Goal: Task Accomplishment & Management: Manage account settings

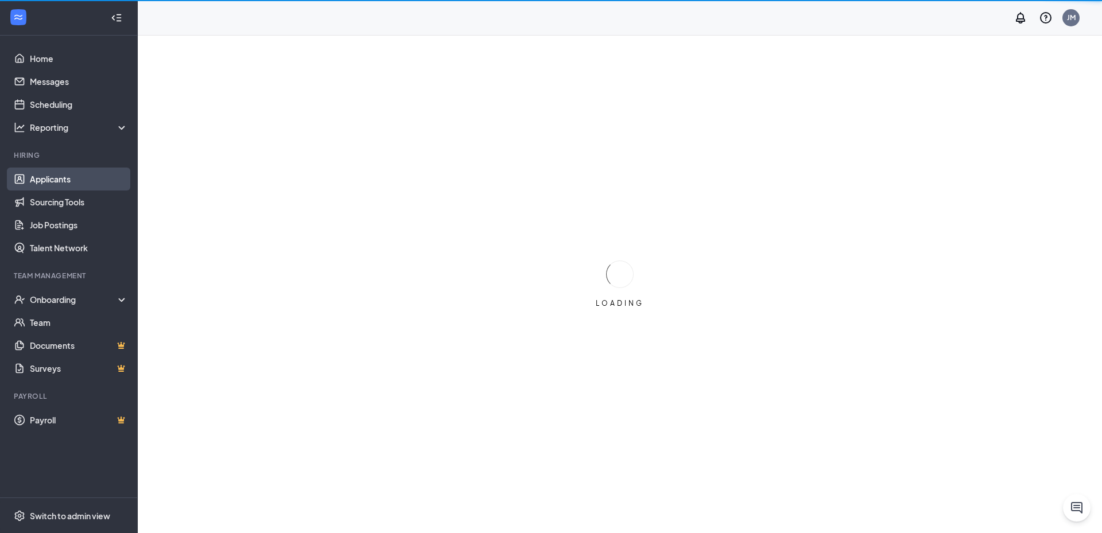
click at [114, 186] on link "Applicants" at bounding box center [79, 179] width 98 height 23
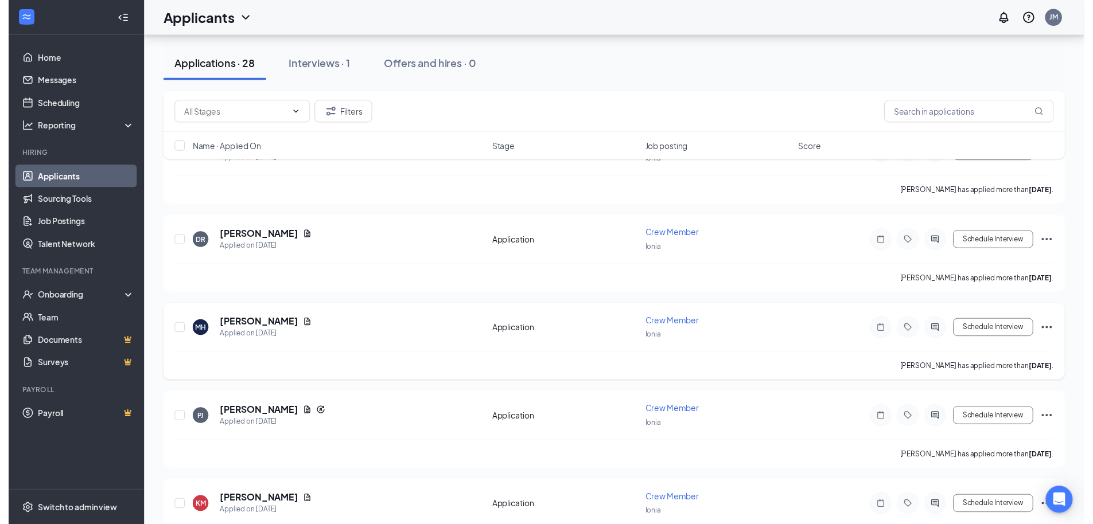
scroll to position [402, 0]
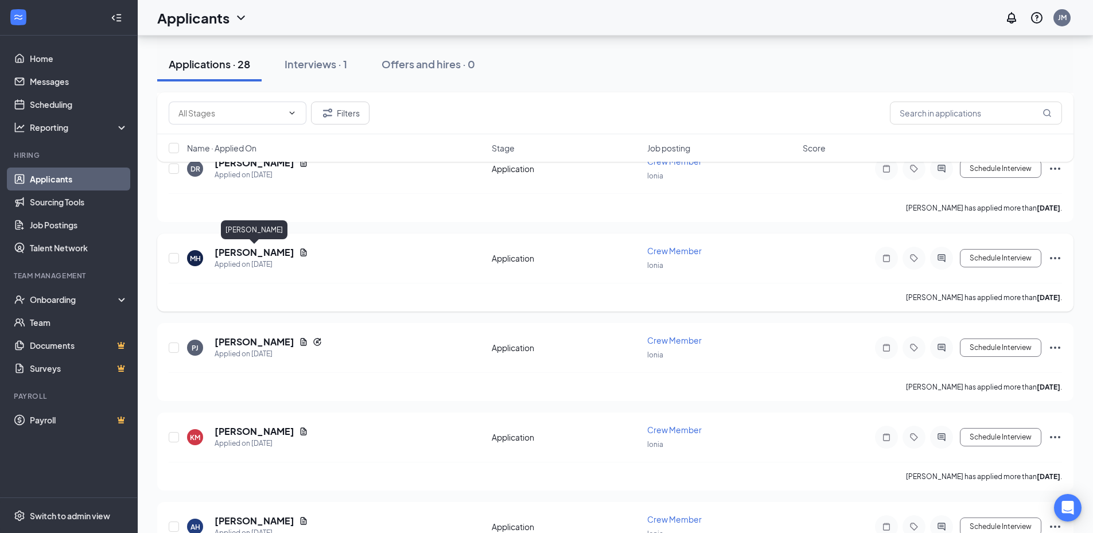
drag, startPoint x: 244, startPoint y: 250, endPoint x: 245, endPoint y: 256, distance: 6.9
click at [245, 256] on h5 "[PERSON_NAME]" at bounding box center [255, 252] width 80 height 13
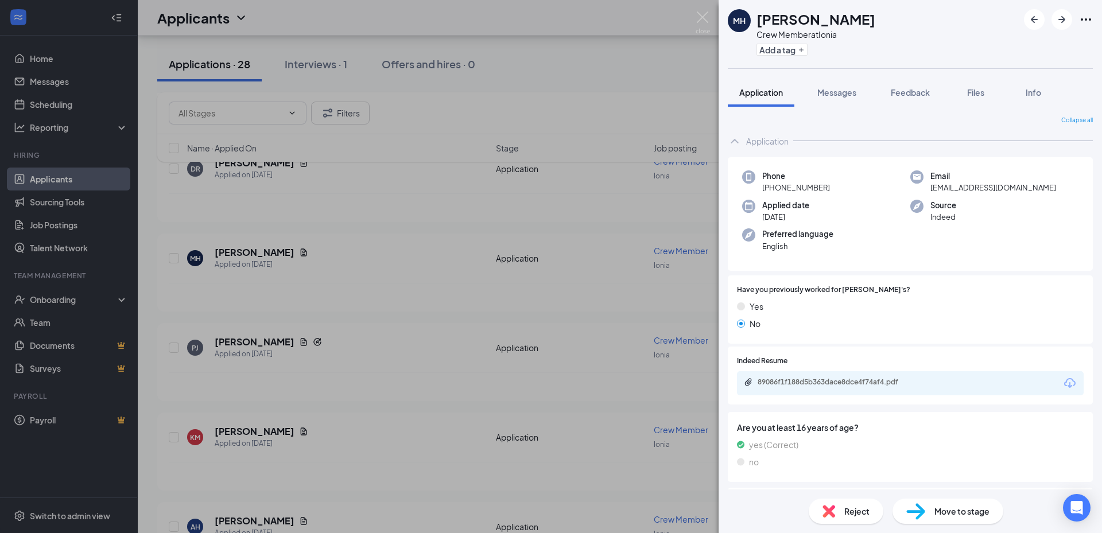
click at [826, 389] on div "89086f1f188d5b363dace8dce4f74af4.pdf" at bounding box center [910, 383] width 347 height 24
click at [827, 378] on div "89086f1f188d5b363dace8dce4f74af4.pdf" at bounding box center [837, 382] width 161 height 9
click at [346, 260] on div "MH [PERSON_NAME] Crew Member at Ionia Add a tag Application Messages Feedback F…" at bounding box center [551, 266] width 1102 height 533
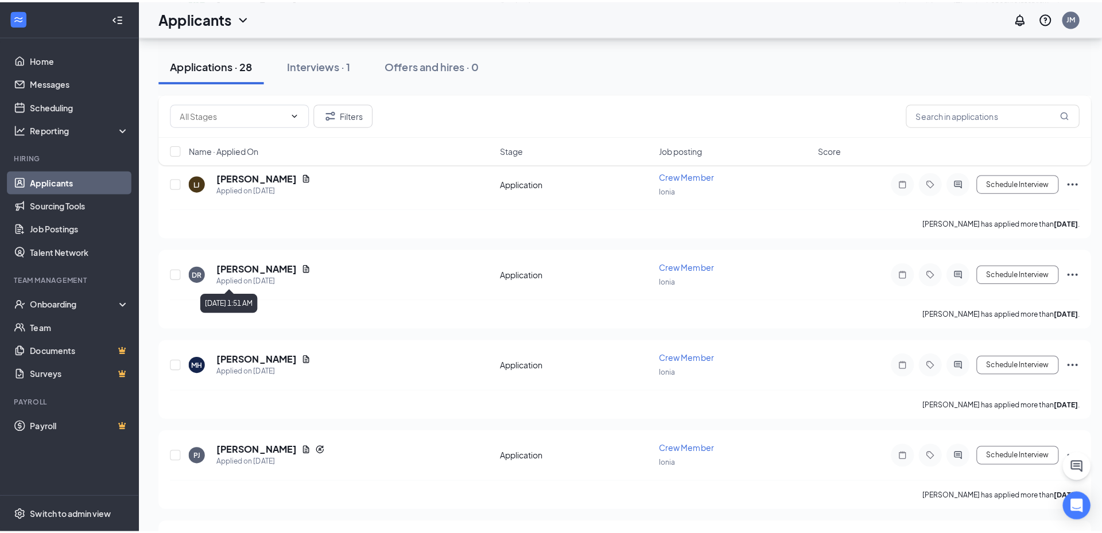
scroll to position [287, 0]
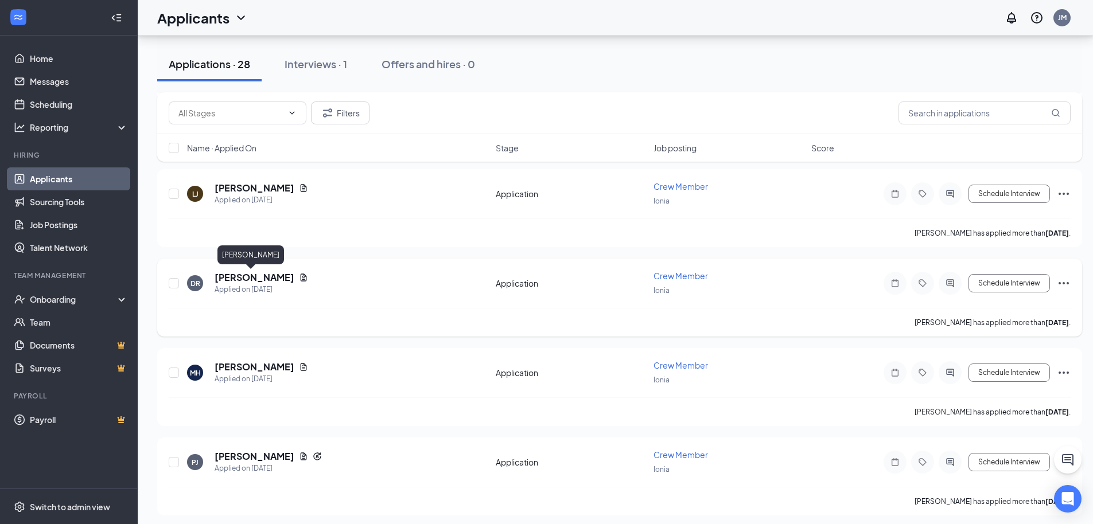
click at [251, 278] on h5 "[PERSON_NAME]" at bounding box center [255, 277] width 80 height 13
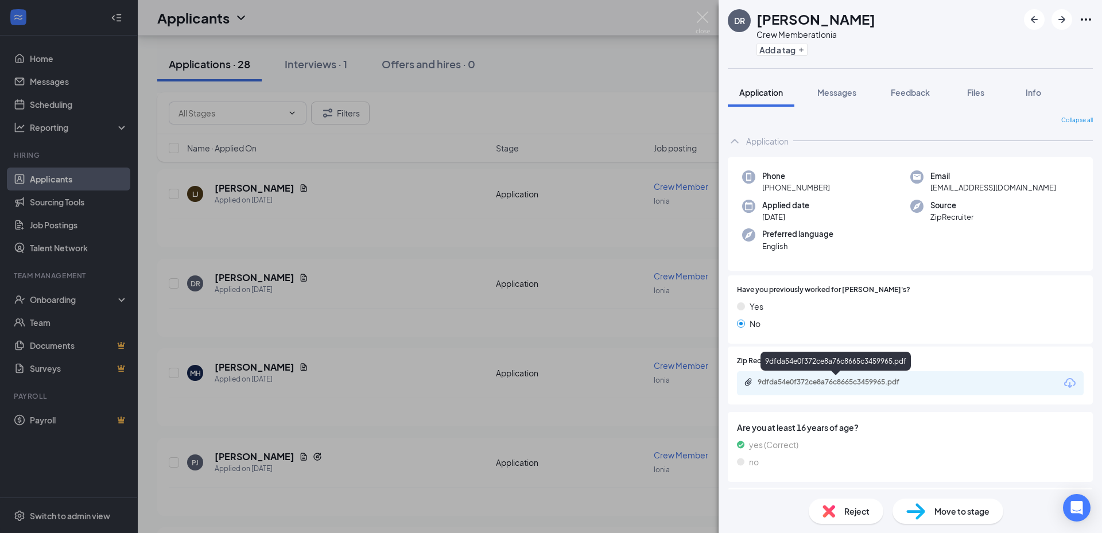
click at [842, 387] on div "9dfda54e0f372ce8a76c8665c3459965.pdf" at bounding box center [837, 383] width 186 height 11
click at [452, 298] on div "DR Deekin Reidt Crew Member at Ionia Add a tag Application Messages Feedback Fi…" at bounding box center [551, 266] width 1102 height 533
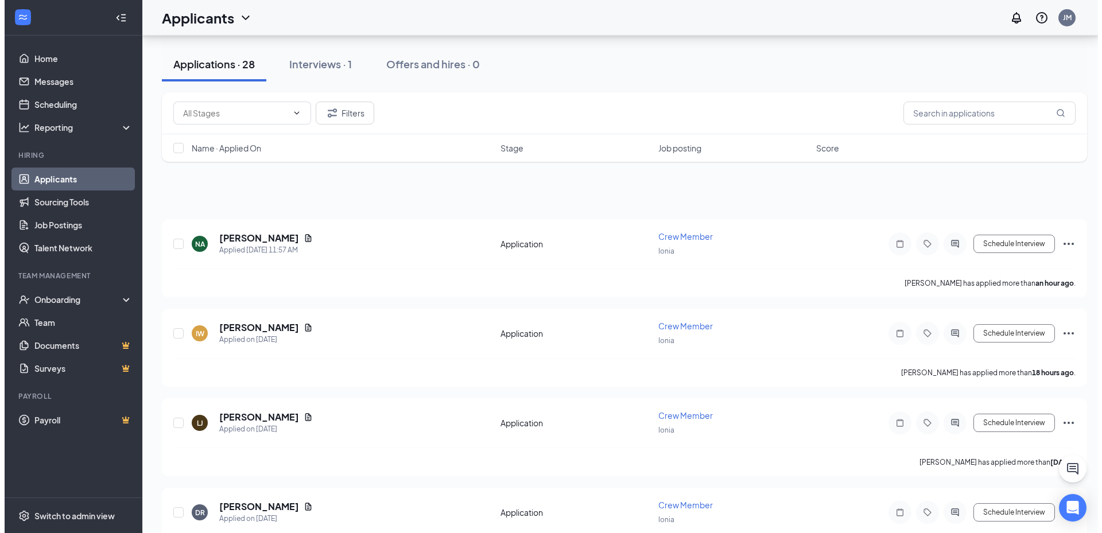
scroll to position [57, 0]
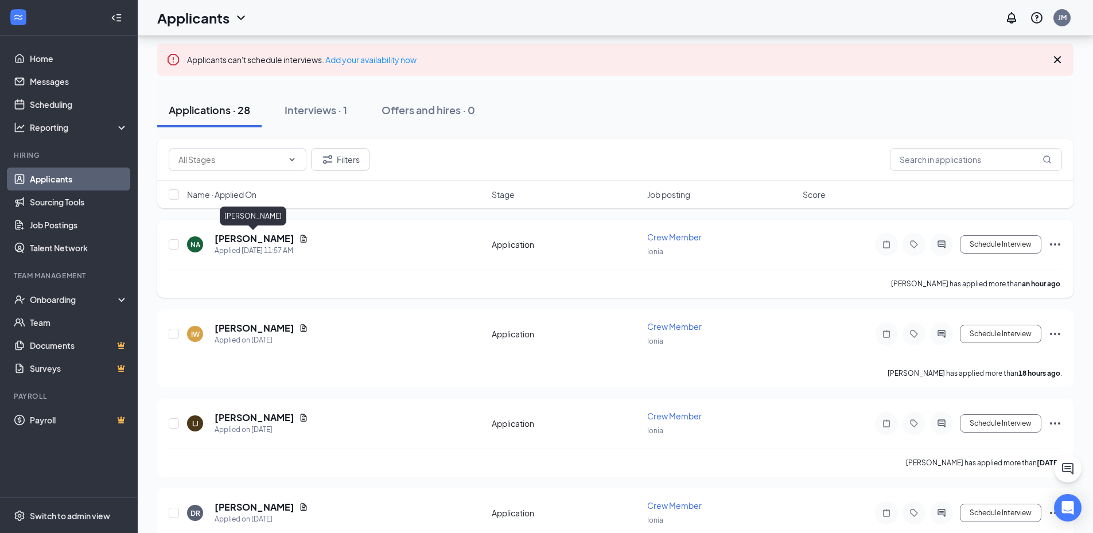
click at [258, 241] on h5 "[PERSON_NAME]" at bounding box center [255, 238] width 80 height 13
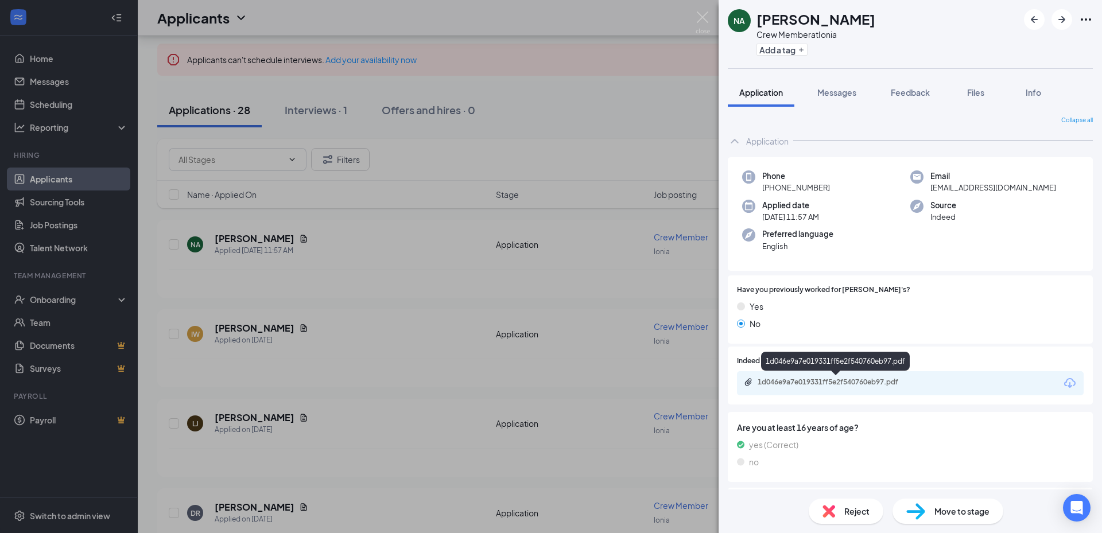
click at [858, 387] on div "1d046e9a7e019331ff5e2f540760eb97.pdf" at bounding box center [837, 383] width 186 height 11
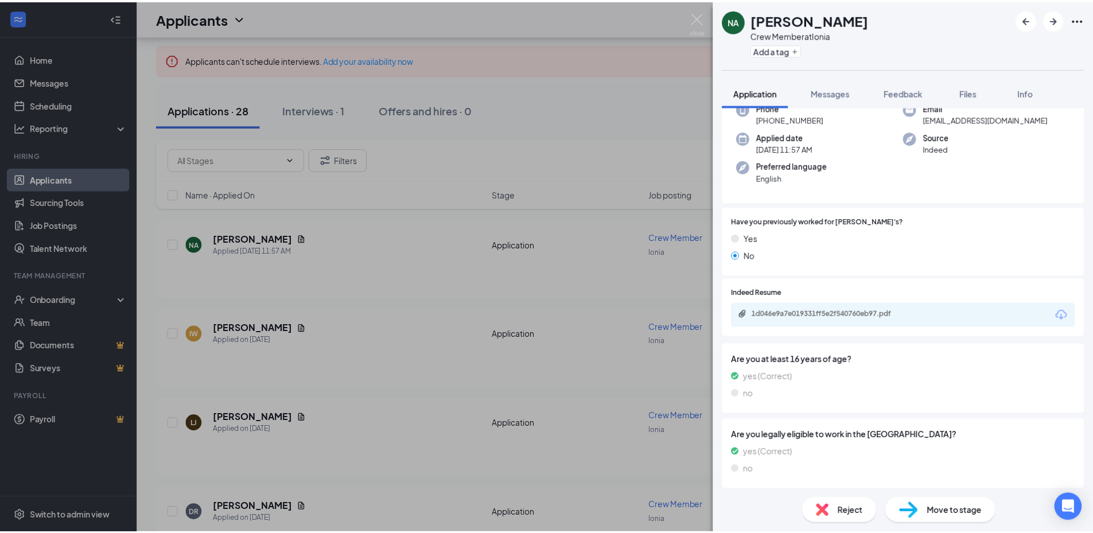
scroll to position [71, 0]
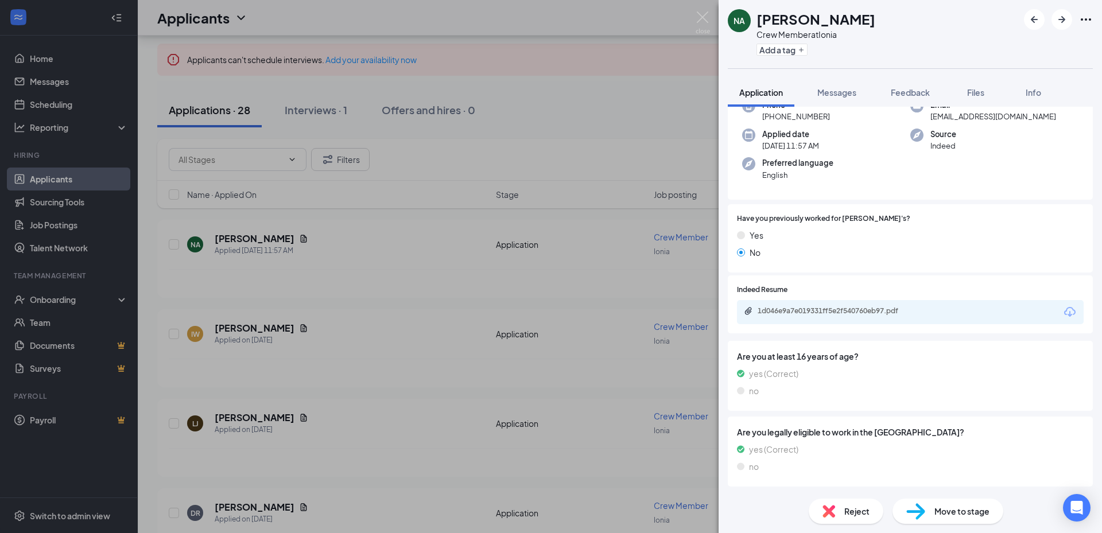
click at [666, 269] on div "NA Nick Armstrong Crew Member at Ionia Add a tag Application Messages Feedback …" at bounding box center [551, 266] width 1102 height 533
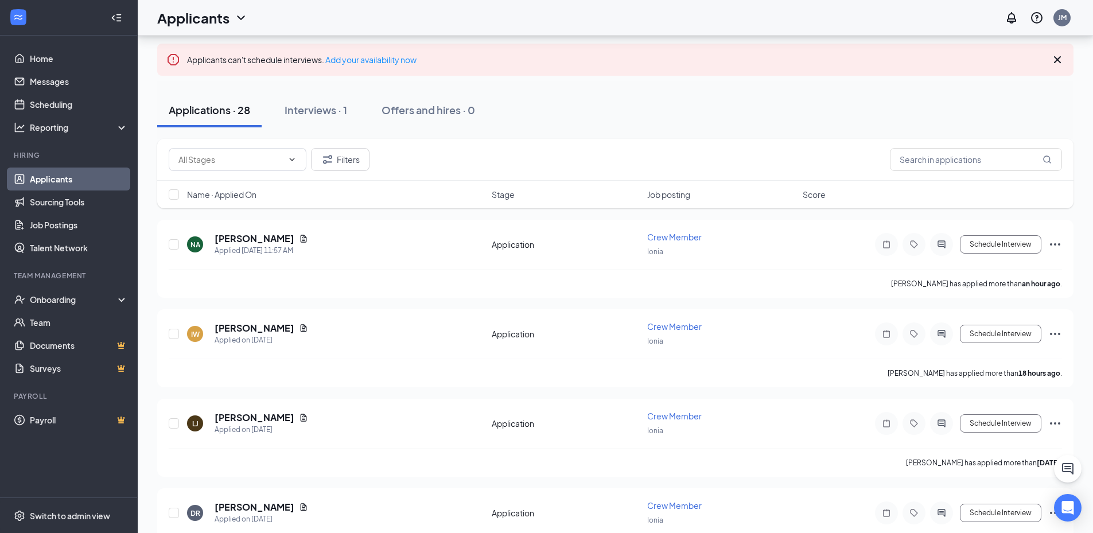
drag, startPoint x: 662, startPoint y: 271, endPoint x: 485, endPoint y: 304, distance: 179.7
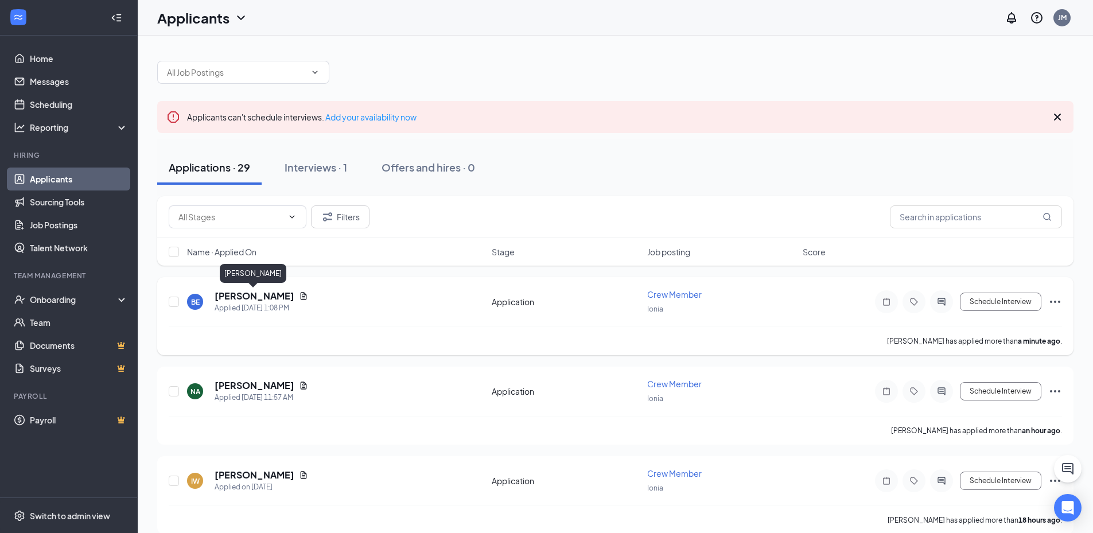
click at [260, 296] on h5 "[PERSON_NAME]" at bounding box center [255, 296] width 80 height 13
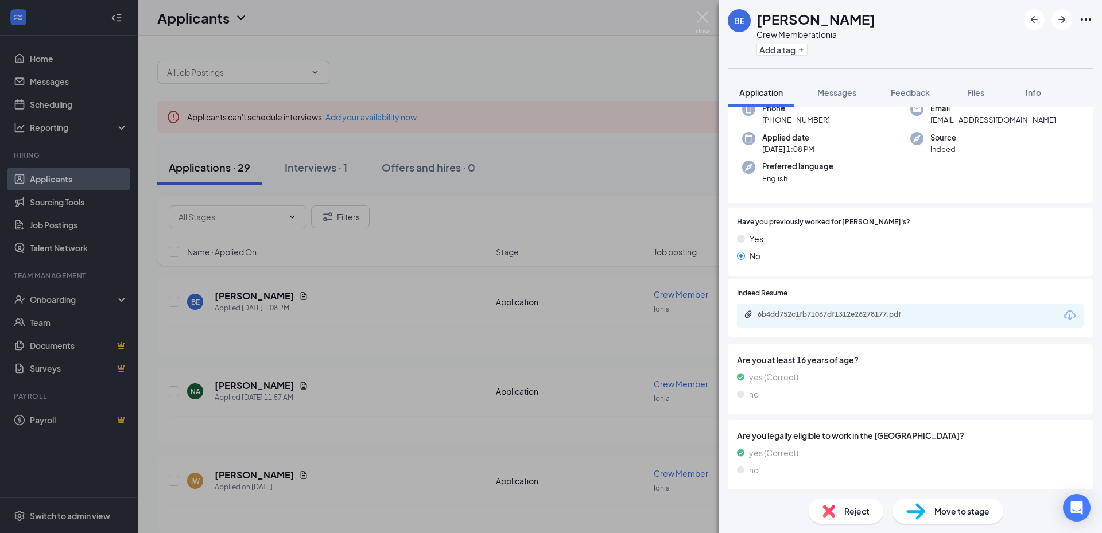
scroll to position [71, 0]
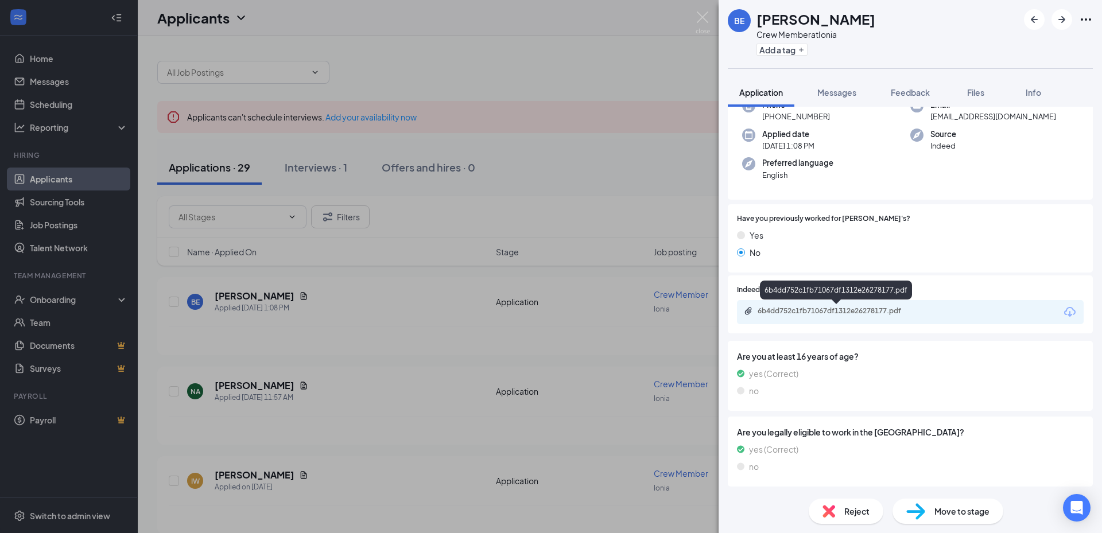
click at [838, 313] on div "6b4dd752c1fb71067df1312e26278177.pdf" at bounding box center [837, 310] width 161 height 9
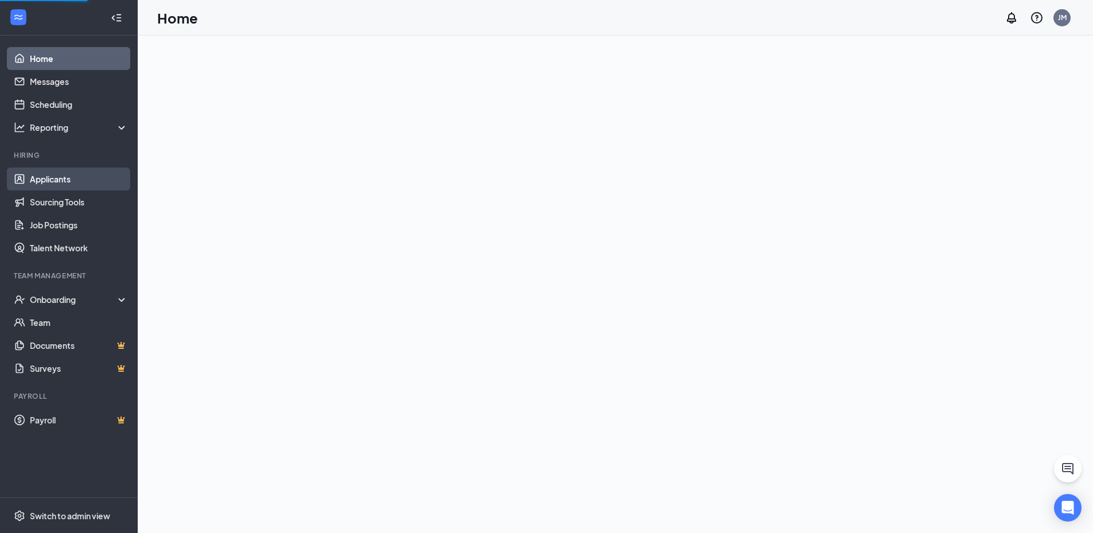
click at [76, 173] on link "Applicants" at bounding box center [79, 179] width 98 height 23
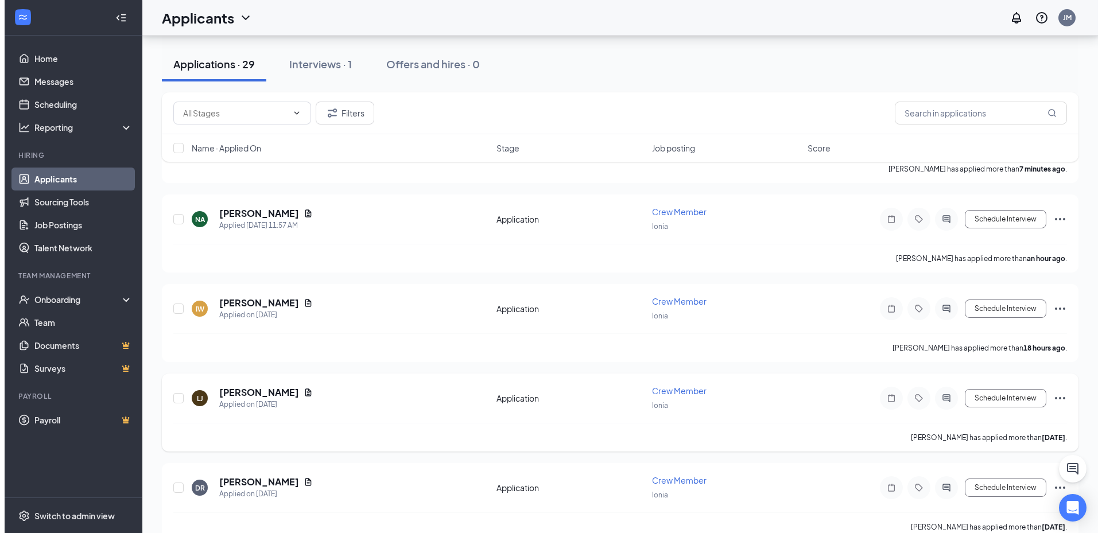
scroll to position [230, 0]
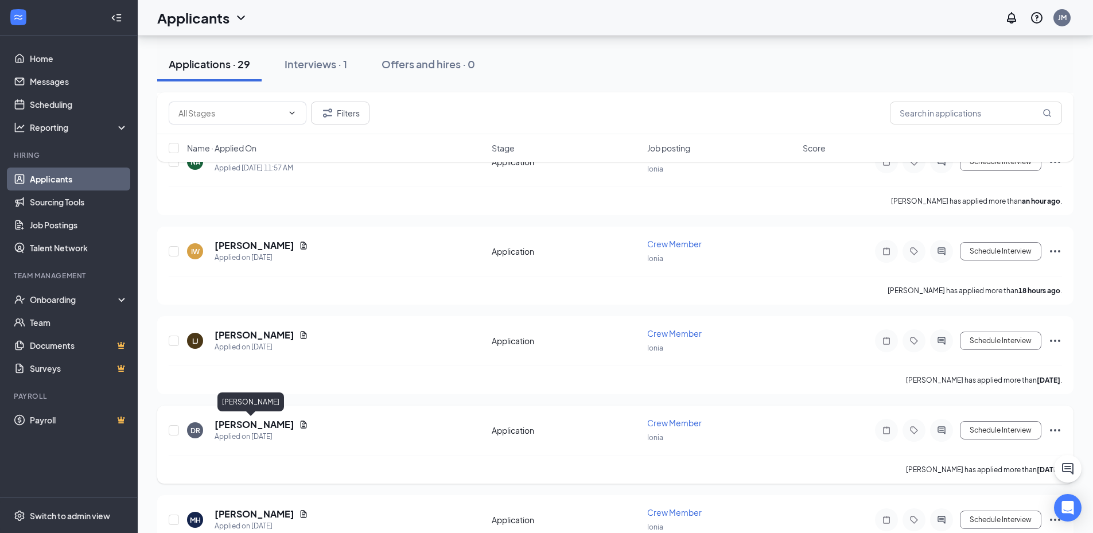
click at [258, 421] on h5 "[PERSON_NAME]" at bounding box center [255, 424] width 80 height 13
